Goal: Check status: Check status

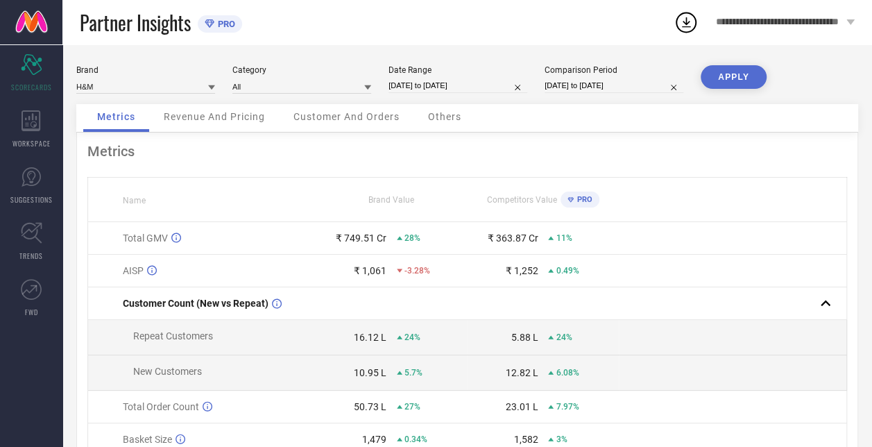
click at [430, 87] on input "[DATE] to [DATE]" at bounding box center [457, 85] width 139 height 15
select select "11"
select select "2024"
select select "2025"
click at [453, 89] on input "[DATE] to [DATE]" at bounding box center [457, 85] width 139 height 15
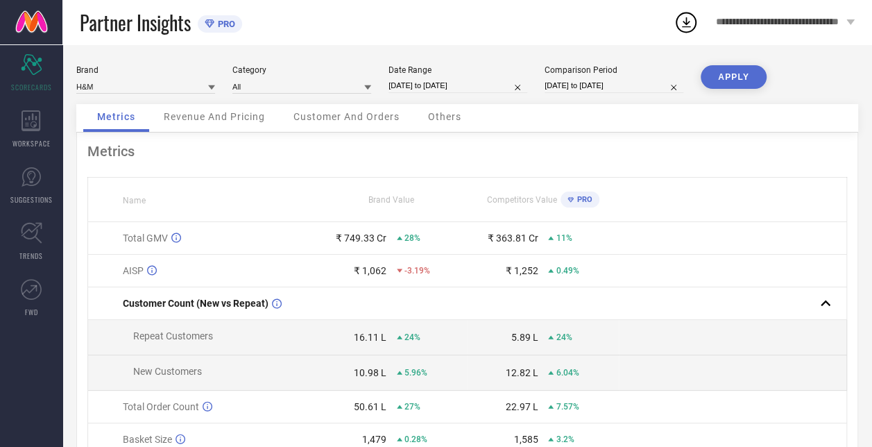
select select "11"
select select "2024"
select select "2025"
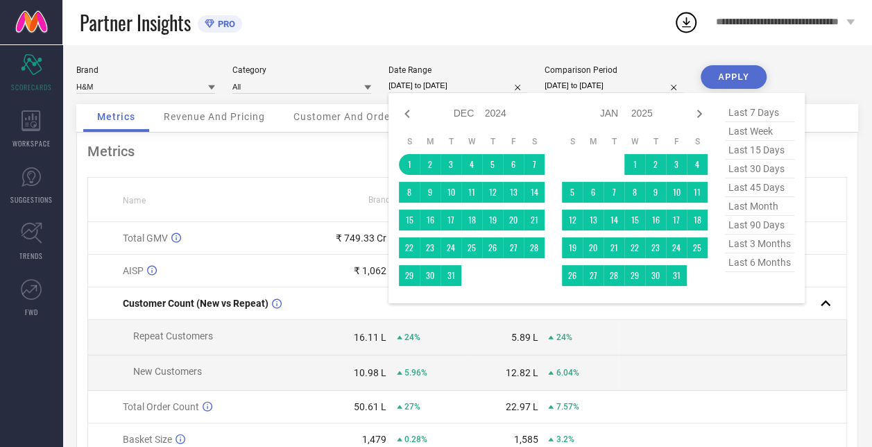
click at [740, 113] on span "last 7 days" at bounding box center [759, 112] width 69 height 19
type input "[DATE] to [DATE]"
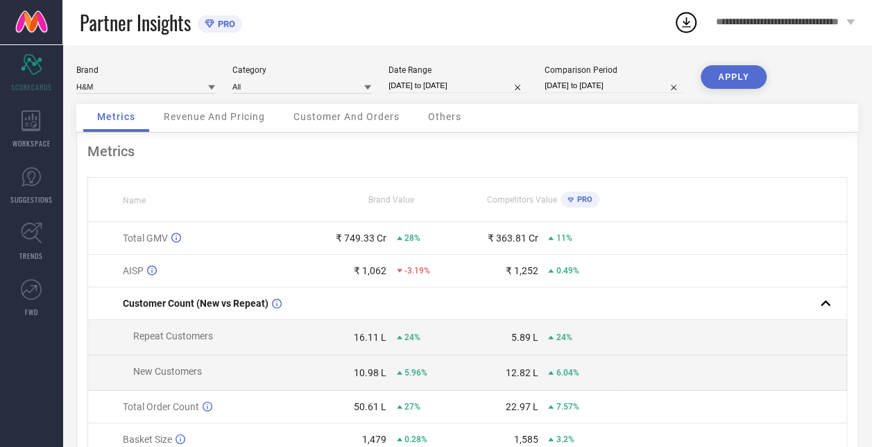
select select "11"
select select "2023"
select select "2024"
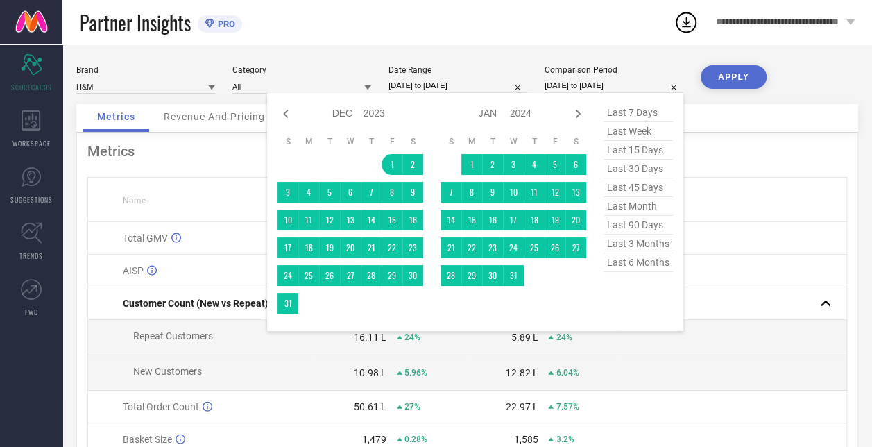
click at [586, 82] on input "[DATE] to [DATE]" at bounding box center [613, 85] width 139 height 15
click at [648, 114] on span "last 7 days" at bounding box center [637, 112] width 69 height 19
type input "[DATE] to [DATE]"
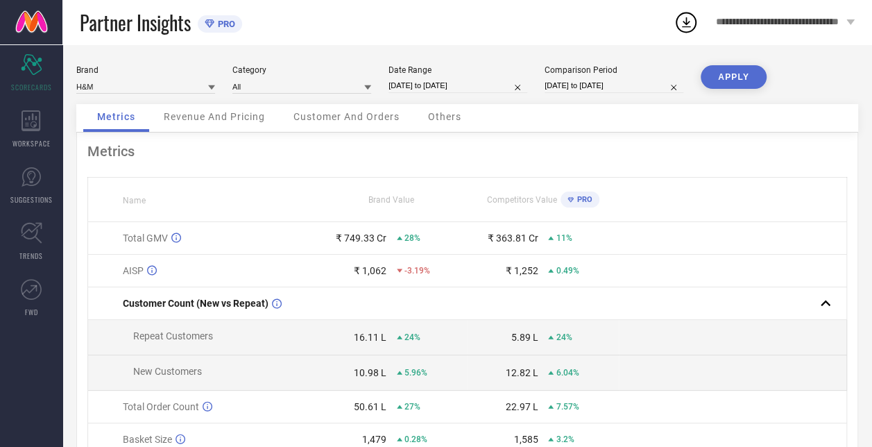
click at [718, 72] on button "APPLY" at bounding box center [733, 77] width 66 height 24
click at [458, 94] on div "Brand H&M Category All Date Range [DATE] to [DATE] Comparison Period [DATE] to …" at bounding box center [466, 84] width 781 height 39
select select "8"
select select "2025"
select select "9"
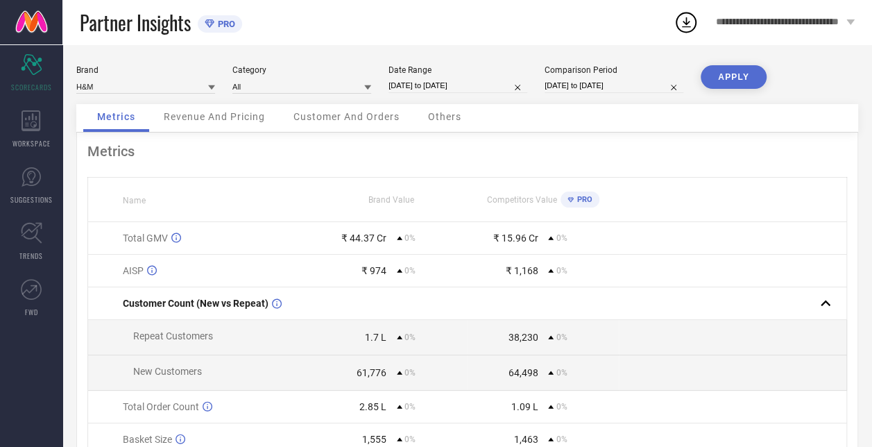
select select "2025"
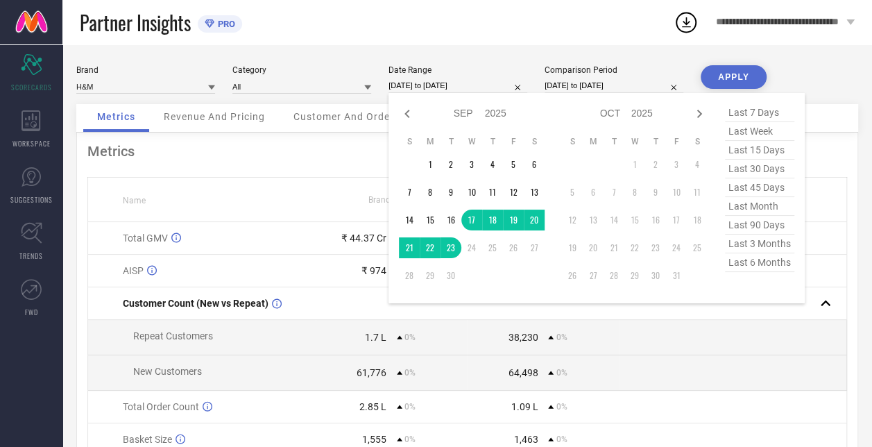
click at [457, 85] on input "[DATE] to [DATE]" at bounding box center [457, 85] width 139 height 15
click at [475, 219] on td "17" at bounding box center [471, 219] width 21 height 21
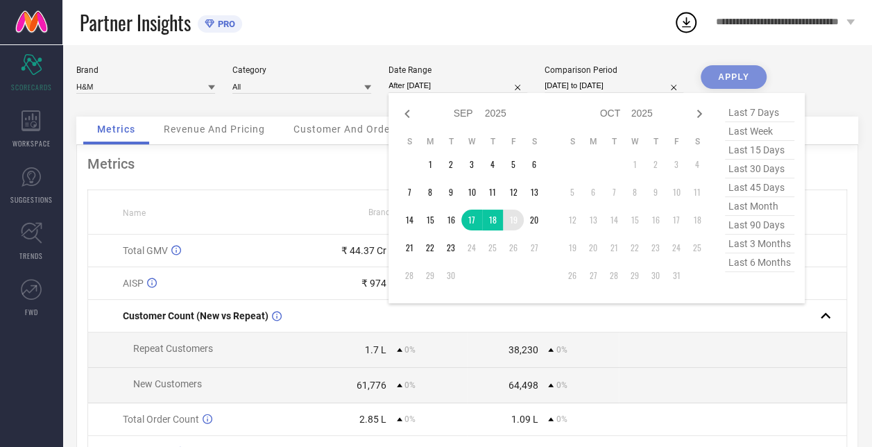
type input "[DATE] to [DATE]"
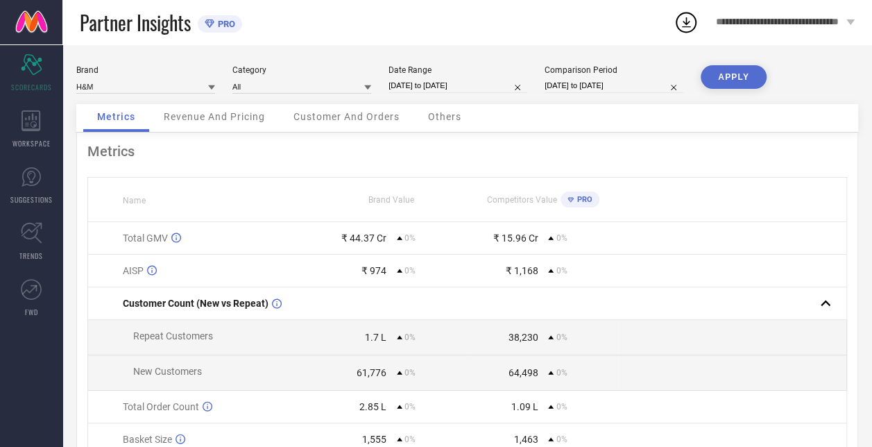
select select "8"
select select "2025"
select select "9"
select select "2025"
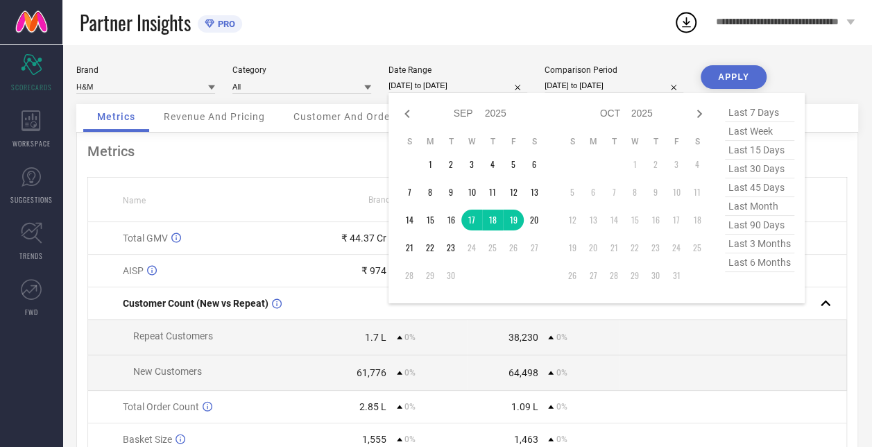
click at [474, 85] on input "[DATE] to [DATE]" at bounding box center [457, 85] width 139 height 15
click at [515, 220] on td "19" at bounding box center [513, 219] width 21 height 21
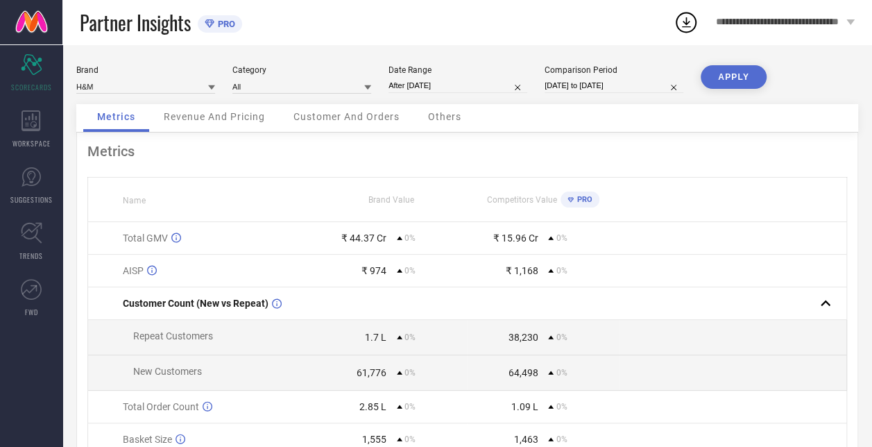
type input "[DATE] to [DATE]"
click at [566, 85] on input "[DATE] to [DATE]" at bounding box center [613, 85] width 139 height 15
select select "8"
select select "2025"
select select "9"
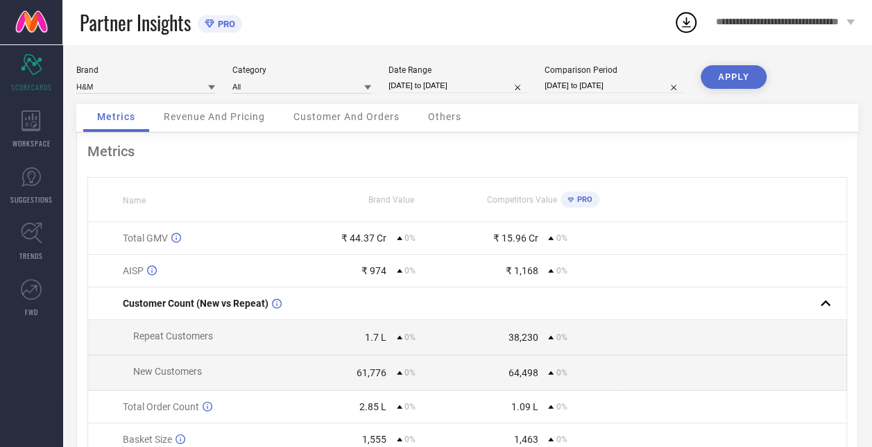
select select "2025"
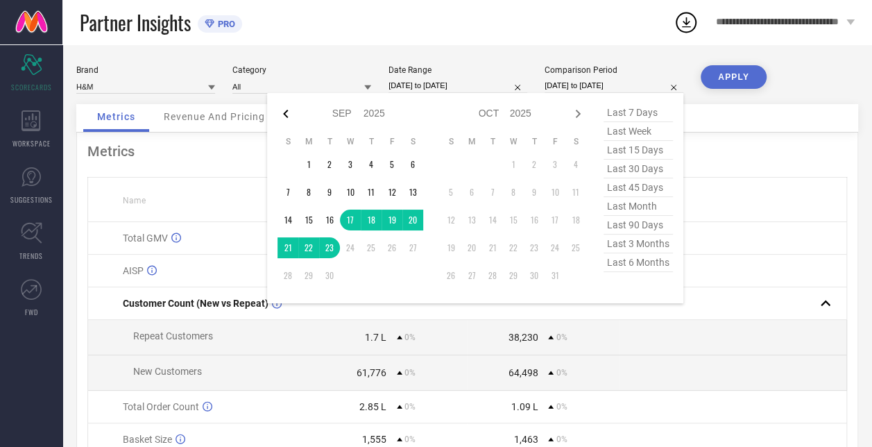
click at [287, 114] on icon at bounding box center [285, 113] width 17 height 17
select select "7"
select select "2025"
select select "8"
select select "2025"
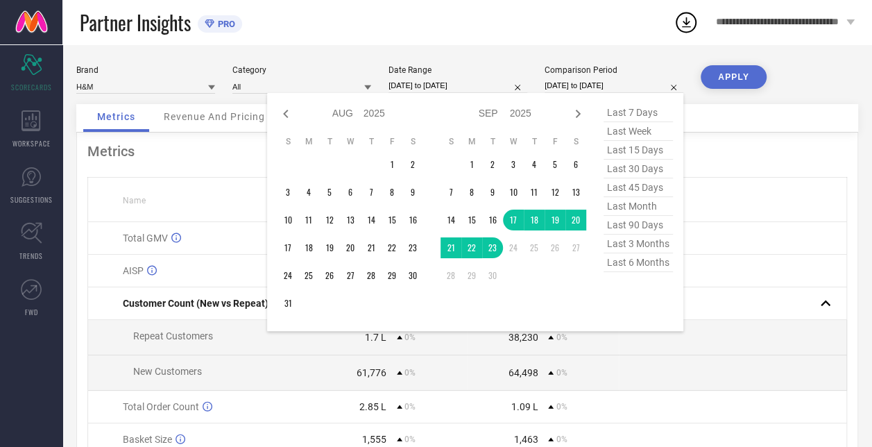
click at [287, 114] on icon at bounding box center [285, 113] width 17 height 17
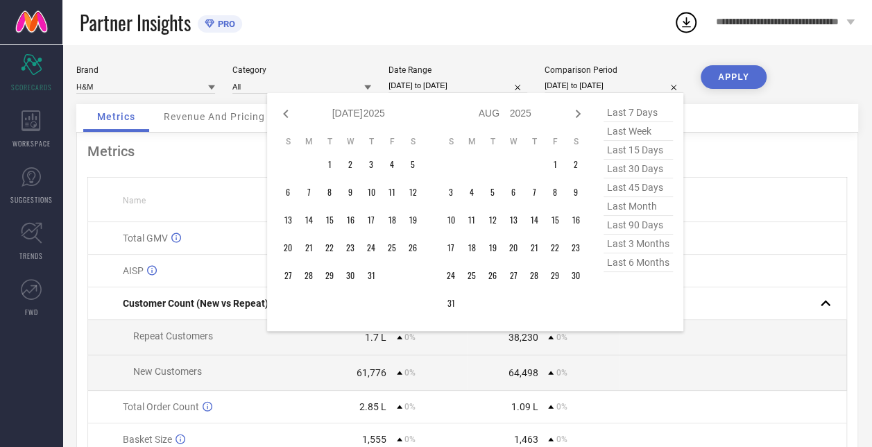
click at [287, 114] on icon at bounding box center [285, 113] width 17 height 17
select select "4"
select select "2025"
select select "5"
select select "2025"
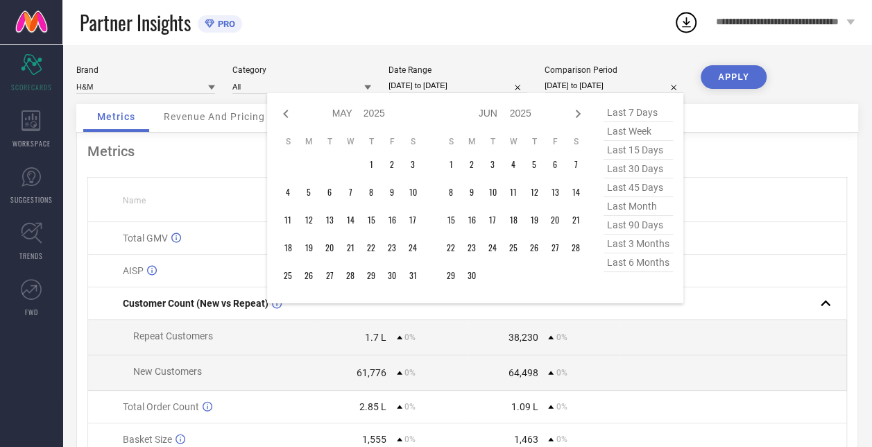
click at [287, 114] on icon at bounding box center [285, 113] width 17 height 17
select select "1"
select select "2025"
select select "2"
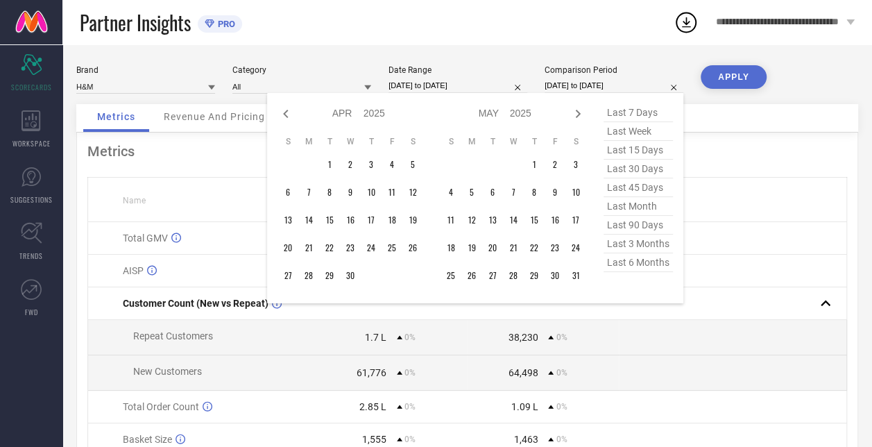
select select "2025"
click at [287, 114] on icon at bounding box center [285, 113] width 17 height 17
select select "2025"
select select "1"
select select "2025"
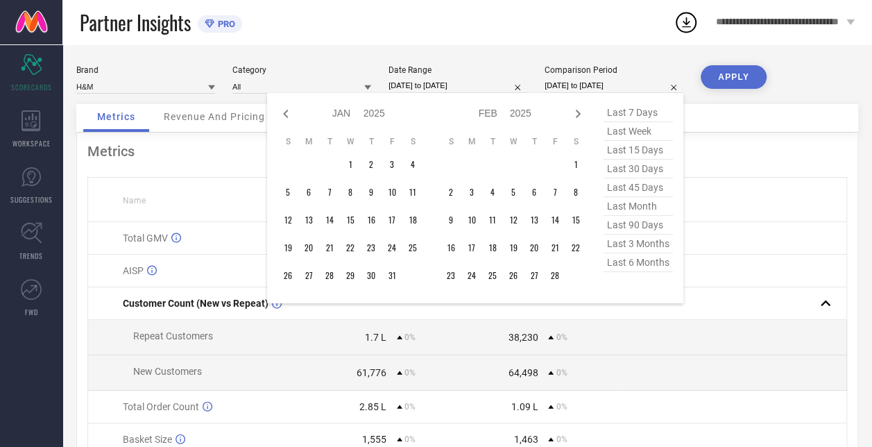
click at [287, 114] on icon at bounding box center [285, 113] width 17 height 17
select select "11"
select select "2024"
select select "2025"
click at [287, 114] on icon at bounding box center [285, 113] width 17 height 17
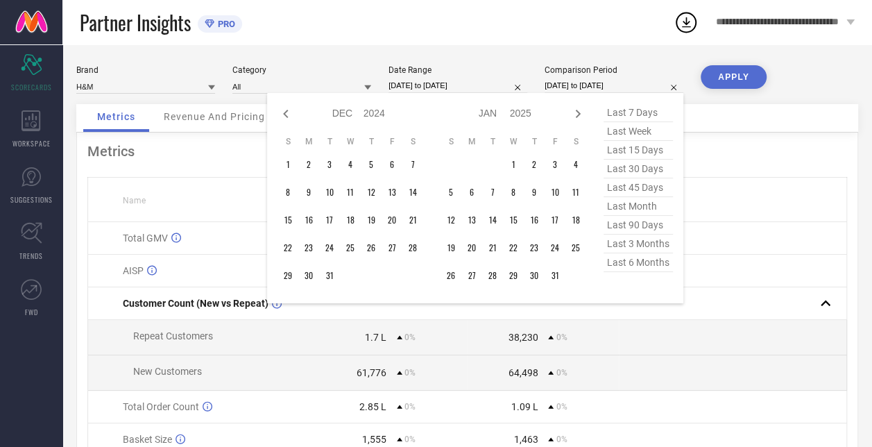
select select "10"
select select "2024"
select select "11"
select select "2024"
click at [287, 114] on icon at bounding box center [285, 113] width 17 height 17
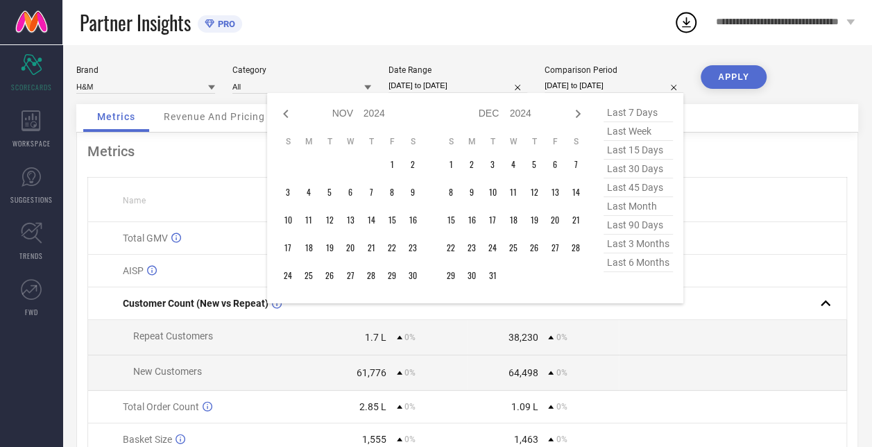
select select "9"
select select "2024"
select select "10"
select select "2024"
click at [287, 114] on icon at bounding box center [285, 113] width 17 height 17
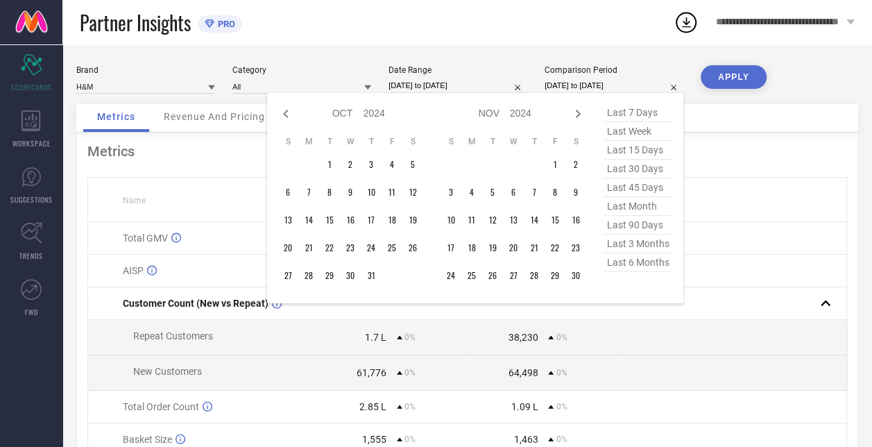
select select "8"
select select "2024"
select select "9"
select select "2024"
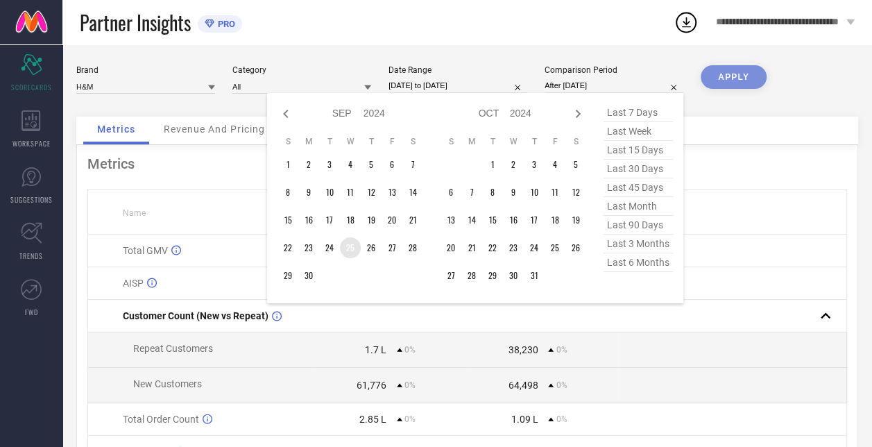
click at [349, 248] on td "25" at bounding box center [350, 247] width 21 height 21
type input "[DATE] to [DATE]"
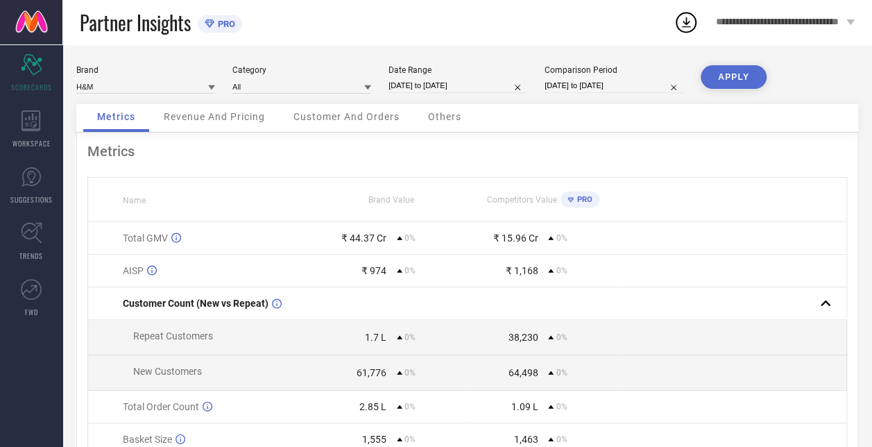
select select "8"
select select "2025"
select select "9"
select select "2025"
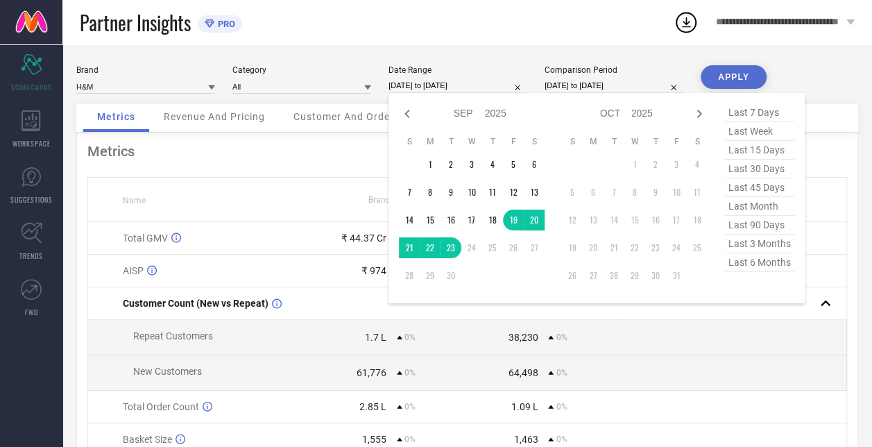
click at [427, 86] on input "[DATE] to [DATE]" at bounding box center [457, 85] width 139 height 15
click at [607, 331] on td "38,230 0%" at bounding box center [543, 337] width 152 height 35
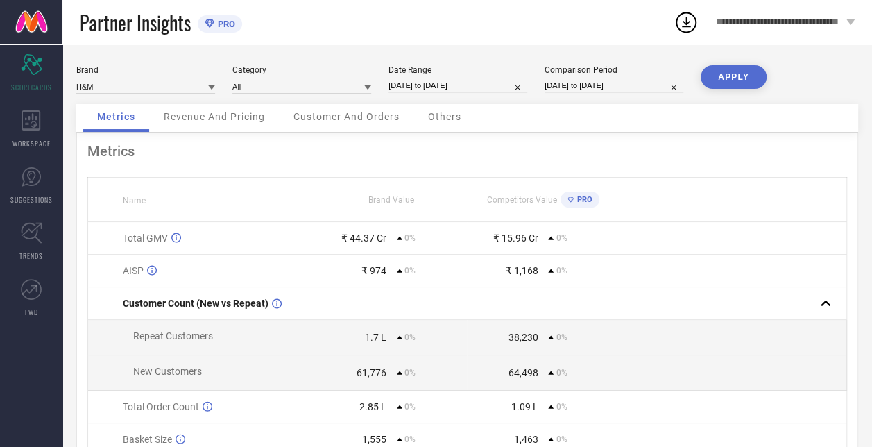
click at [725, 74] on button "APPLY" at bounding box center [733, 77] width 66 height 24
click at [320, 105] on div "Customer And Orders" at bounding box center [346, 118] width 134 height 28
